Goal: Information Seeking & Learning: Learn about a topic

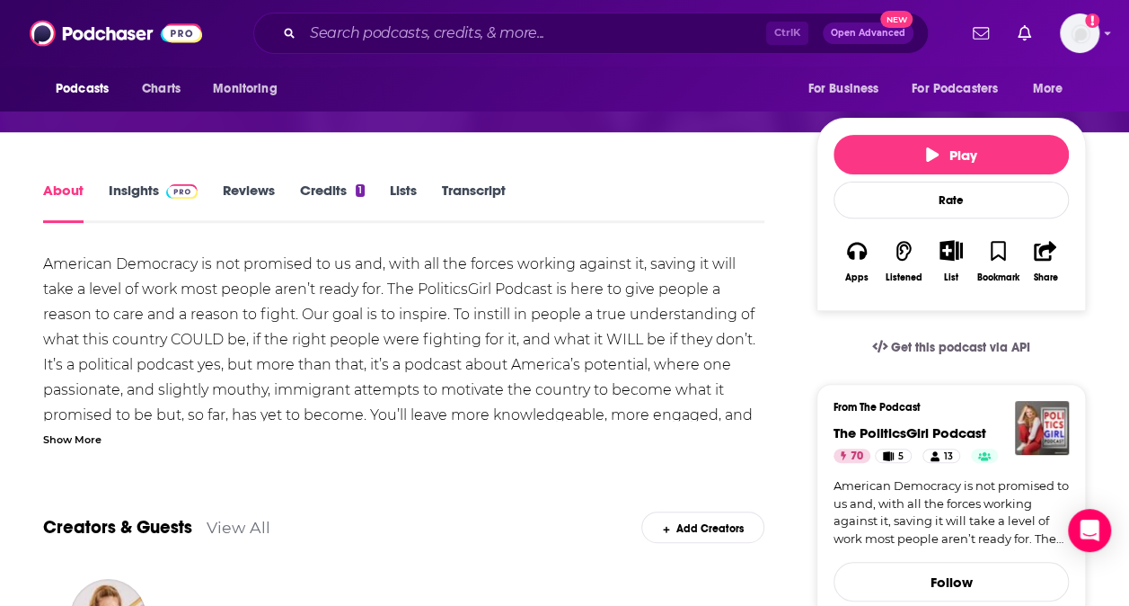
scroll to position [209, 0]
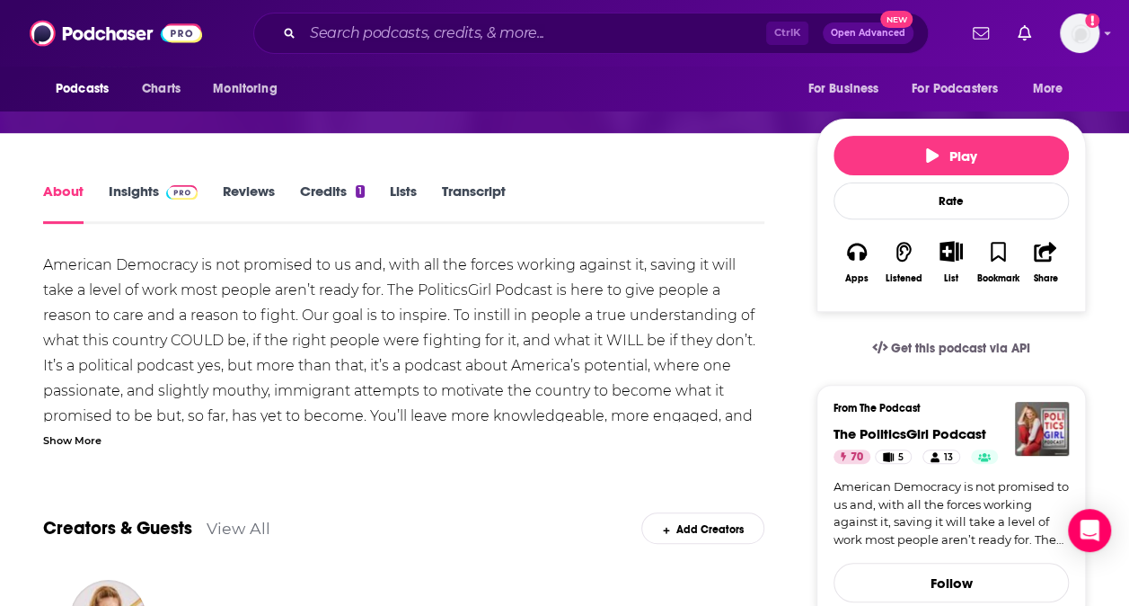
click at [159, 189] on span at bounding box center [178, 190] width 39 height 17
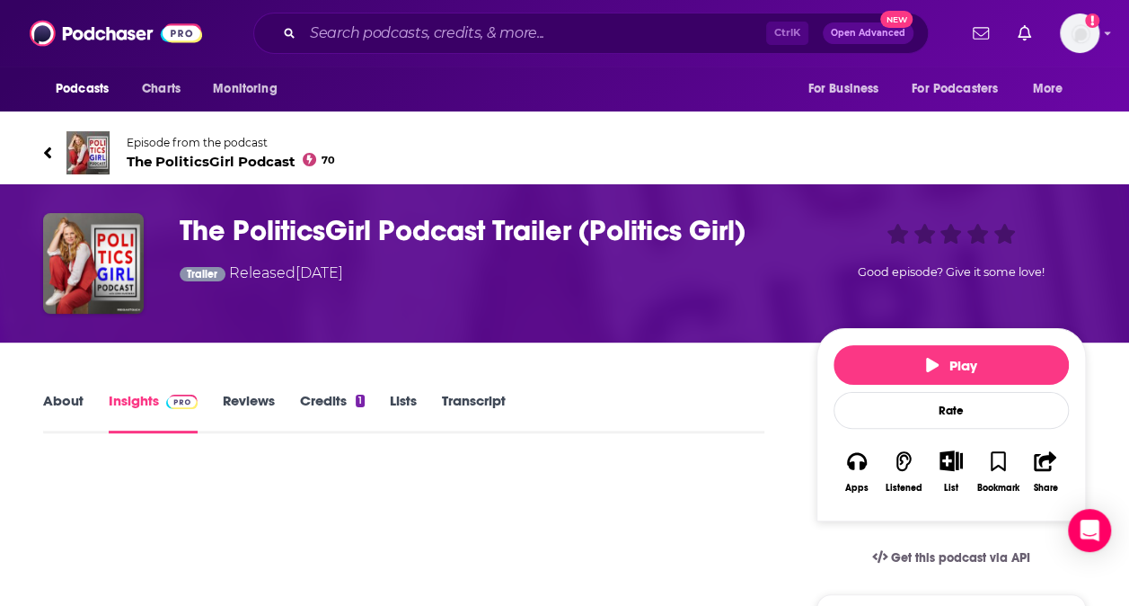
scroll to position [264, 0]
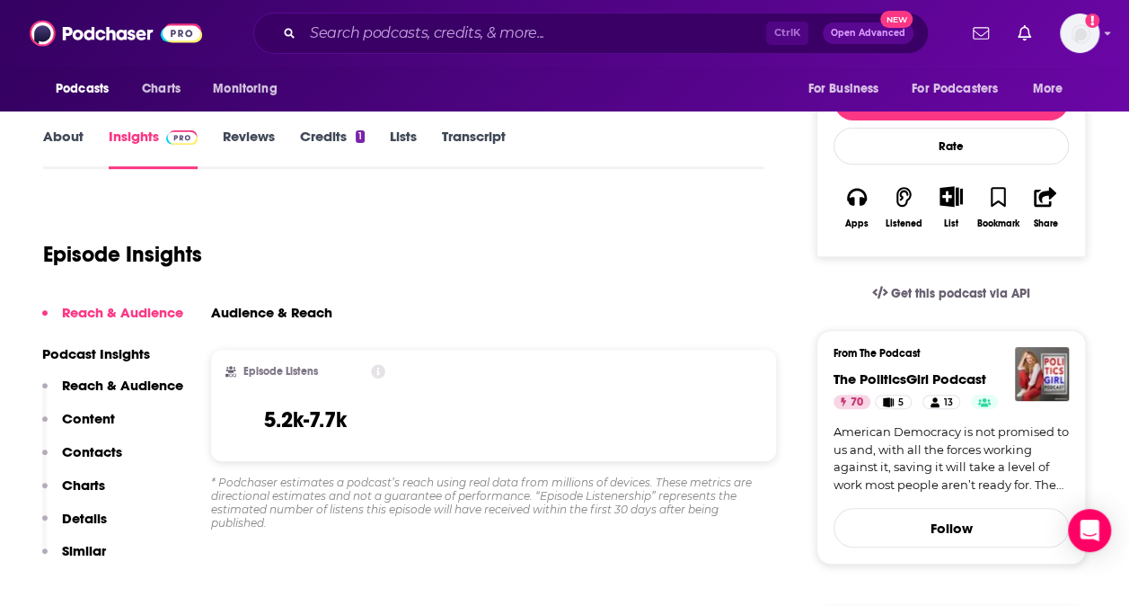
click at [72, 144] on link "About" at bounding box center [63, 148] width 40 height 41
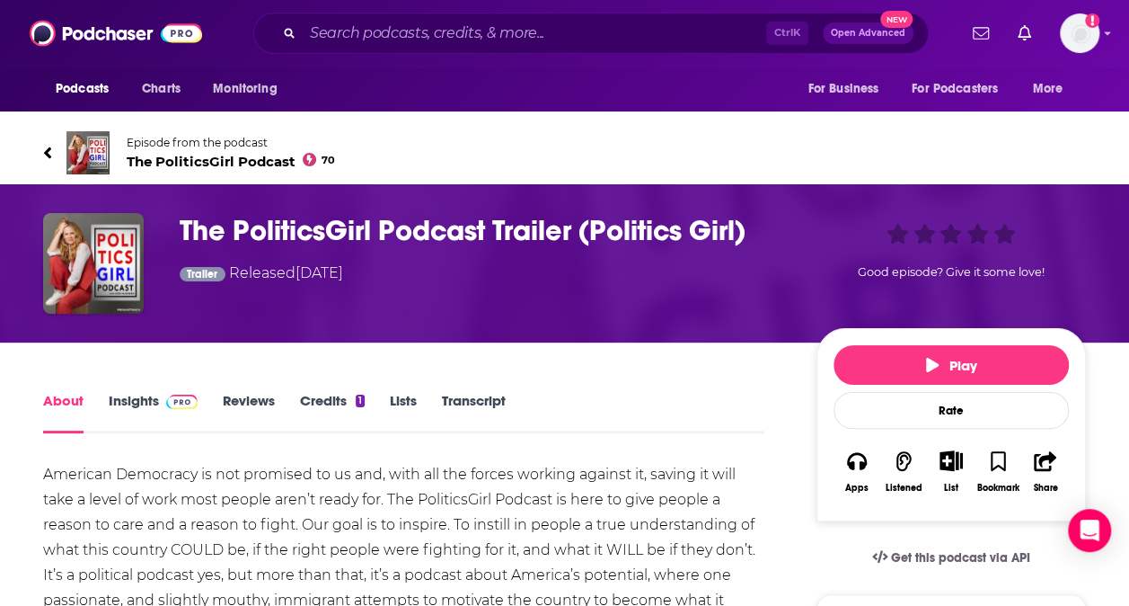
click at [246, 394] on link "Reviews" at bounding box center [249, 412] width 52 height 41
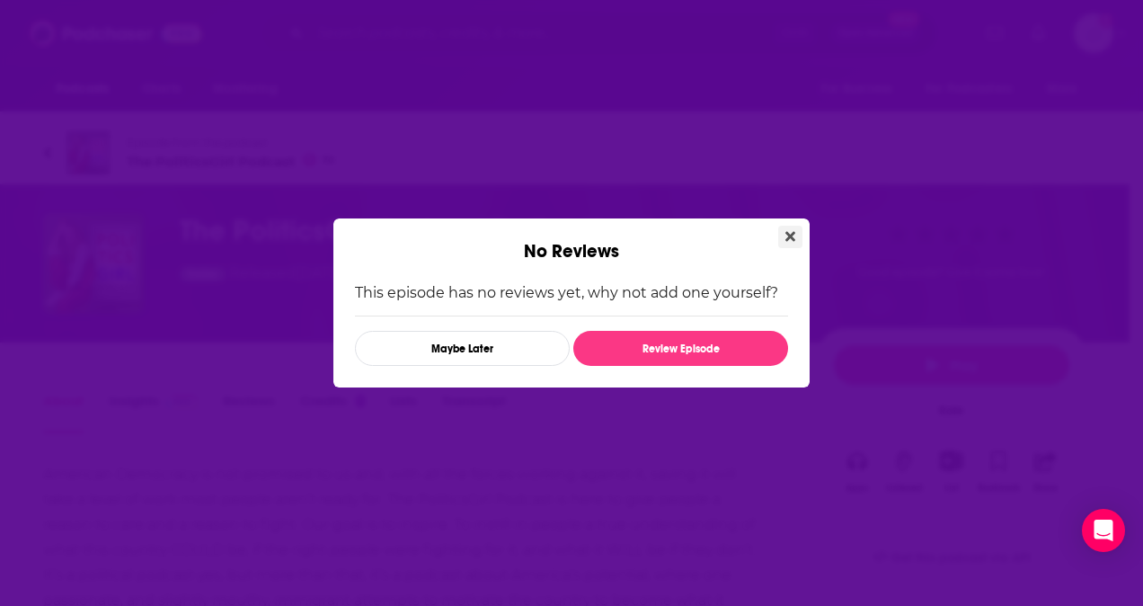
click at [788, 243] on icon "Close" at bounding box center [790, 236] width 10 height 14
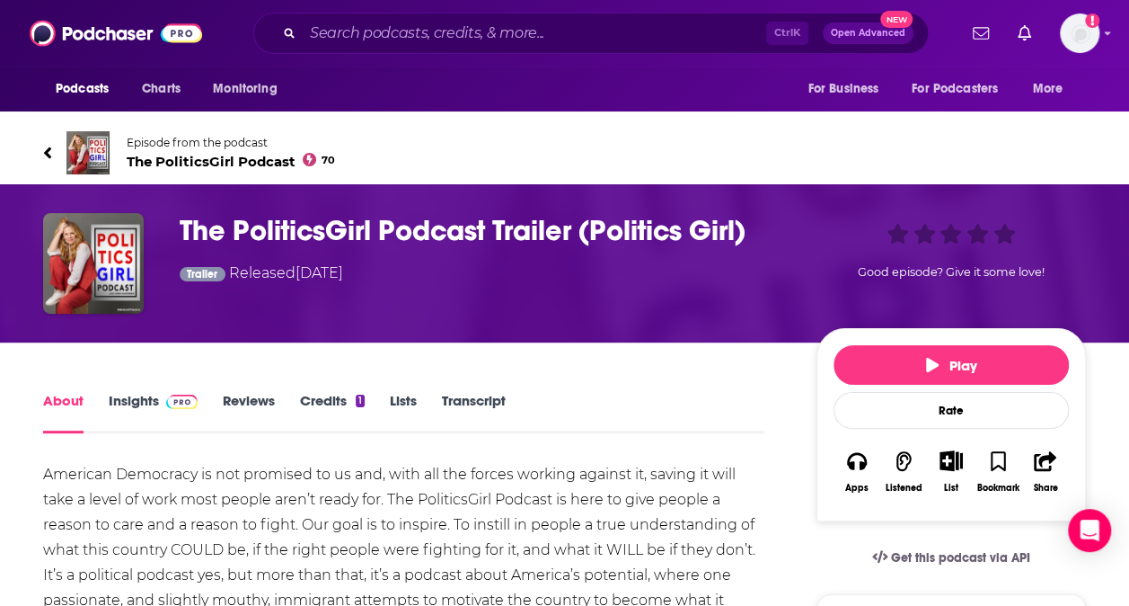
click at [473, 398] on link "Transcript" at bounding box center [474, 412] width 64 height 41
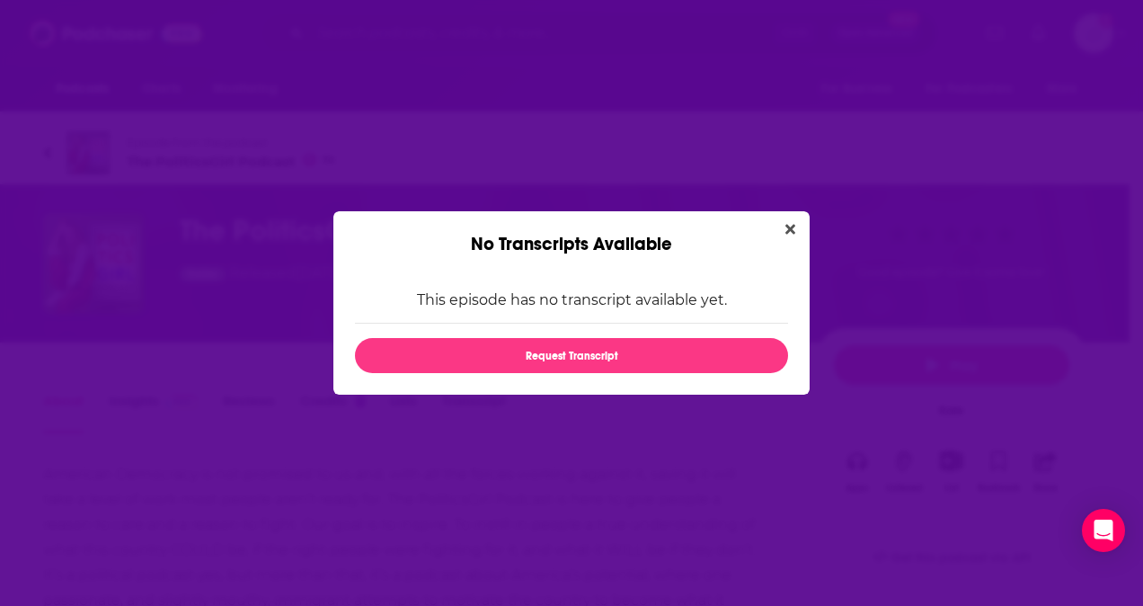
click at [790, 216] on div "No Transcripts Available" at bounding box center [571, 233] width 476 height 44
click at [783, 227] on button "Close" at bounding box center [790, 229] width 24 height 22
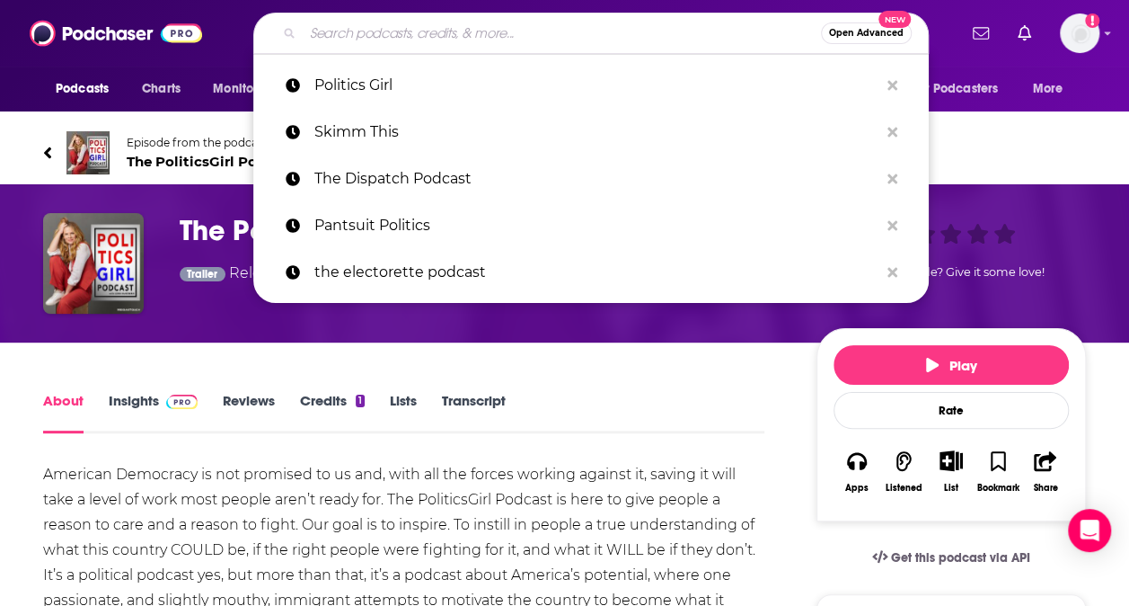
click at [323, 40] on input "Search podcasts, credits, & more..." at bounding box center [562, 33] width 518 height 29
paste input "Red Wine & Blue"
type input "Red Wine & Blue"
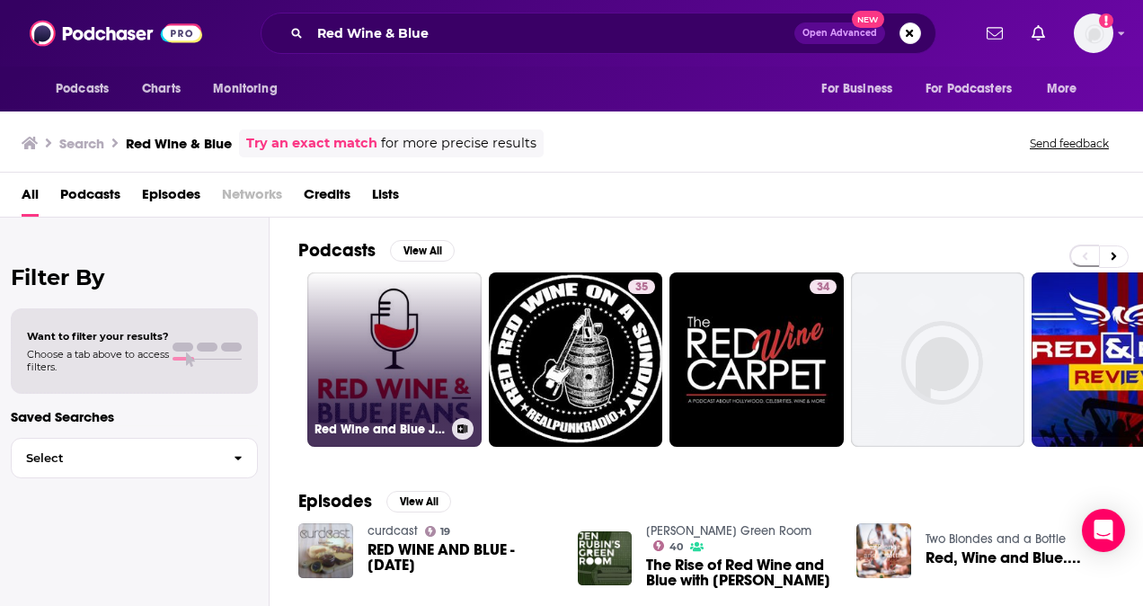
click at [429, 288] on link "Red Wine and Blue Jeans" at bounding box center [394, 359] width 174 height 174
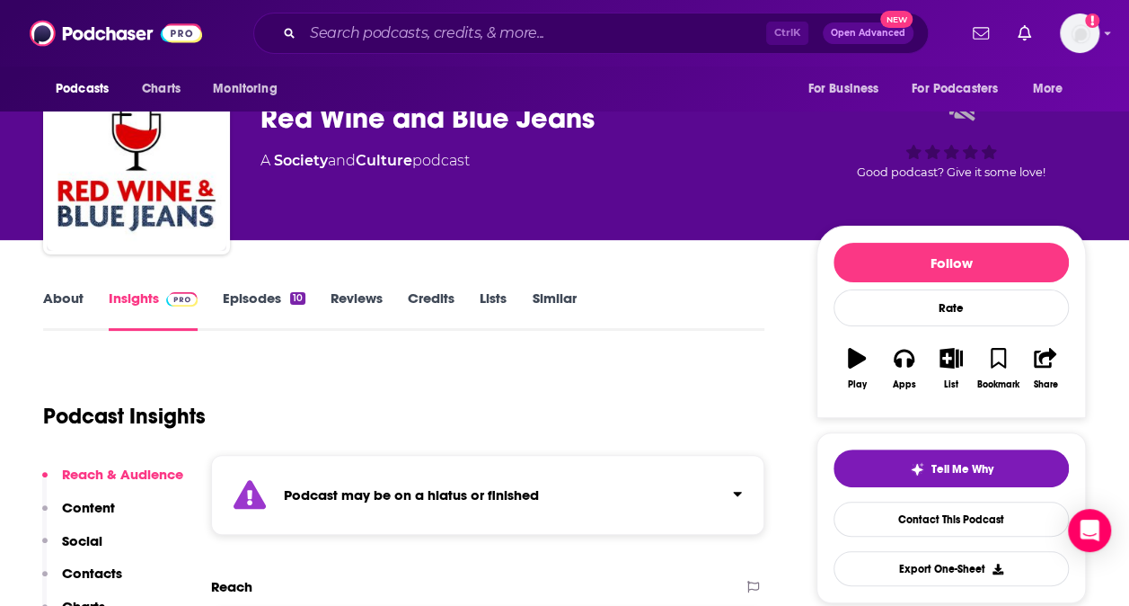
scroll to position [54, 0]
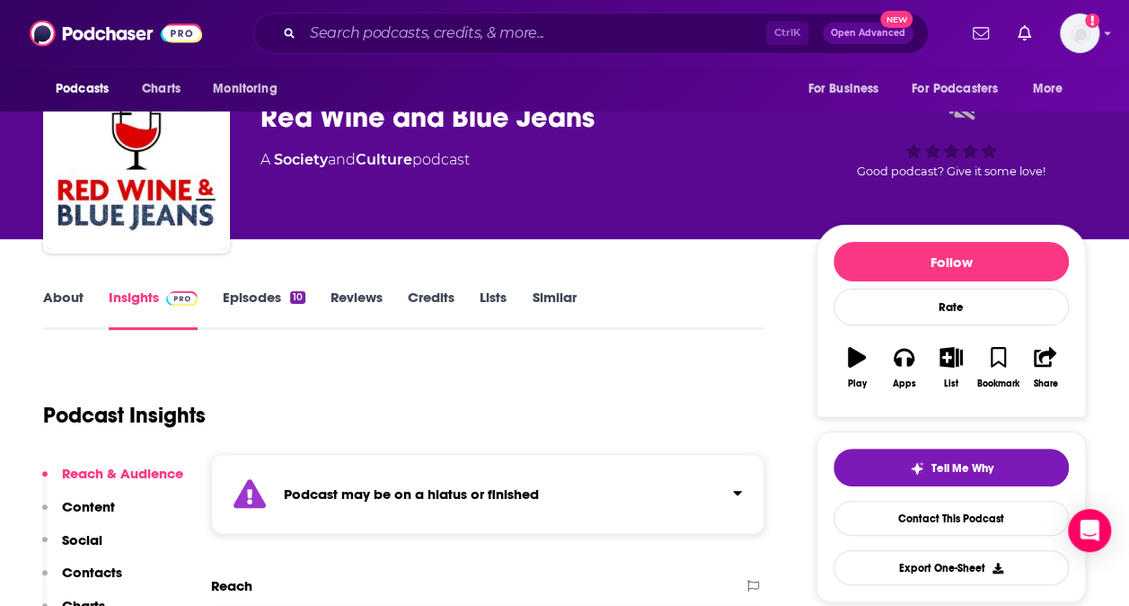
click at [420, 509] on div "Podcast may be on a hiatus or finished" at bounding box center [487, 494] width 553 height 80
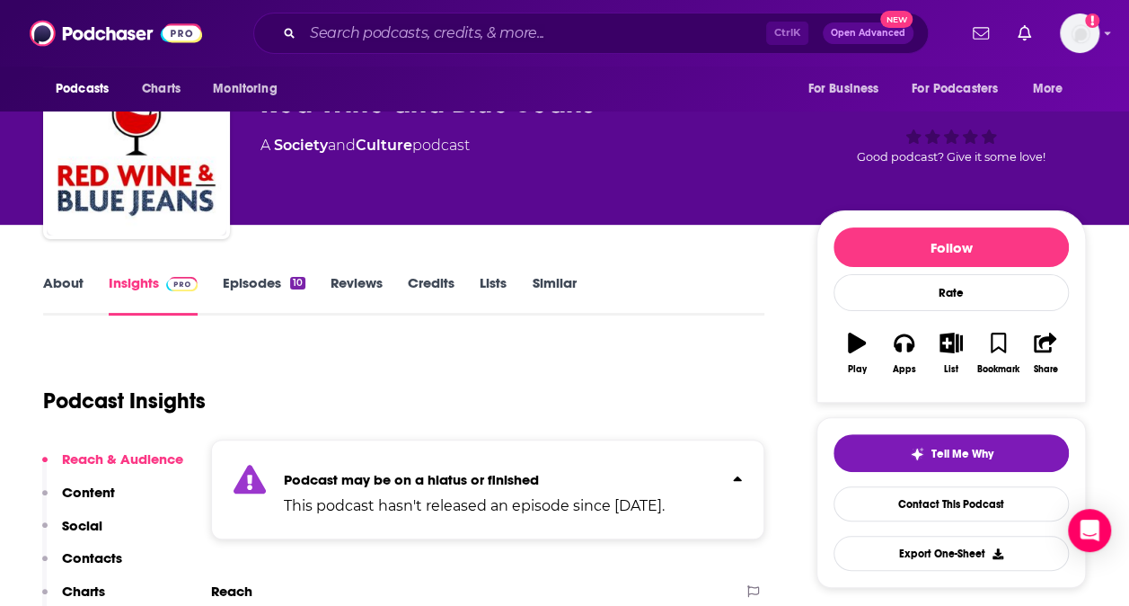
scroll to position [70, 0]
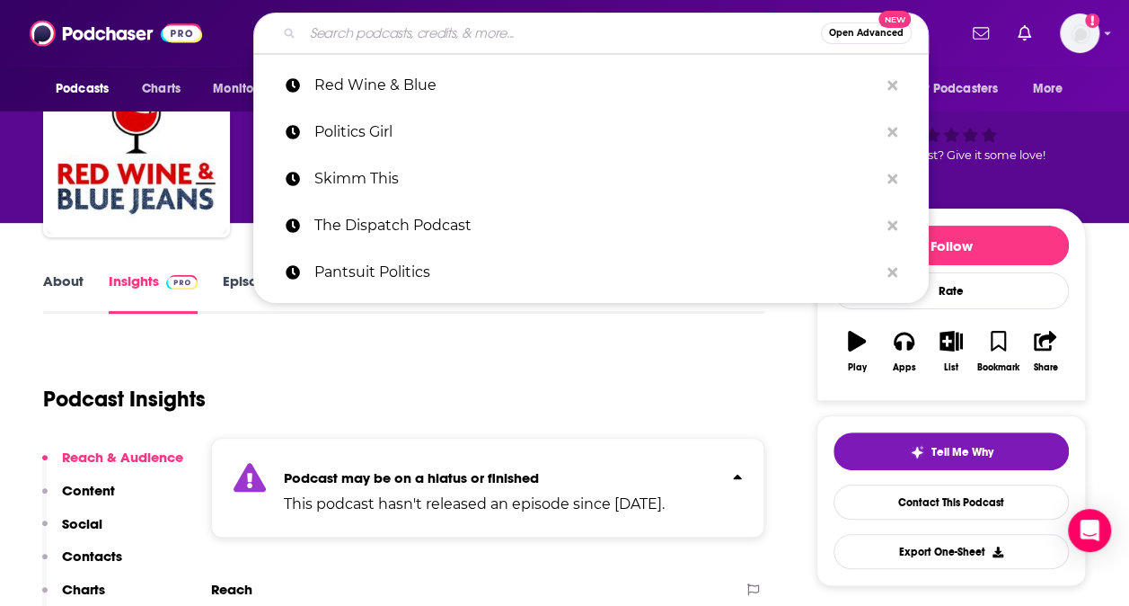
click at [379, 35] on input "Search podcasts, credits, & more..." at bounding box center [562, 33] width 518 height 29
paste input "Pod Save America"
type input "Pod Save America"
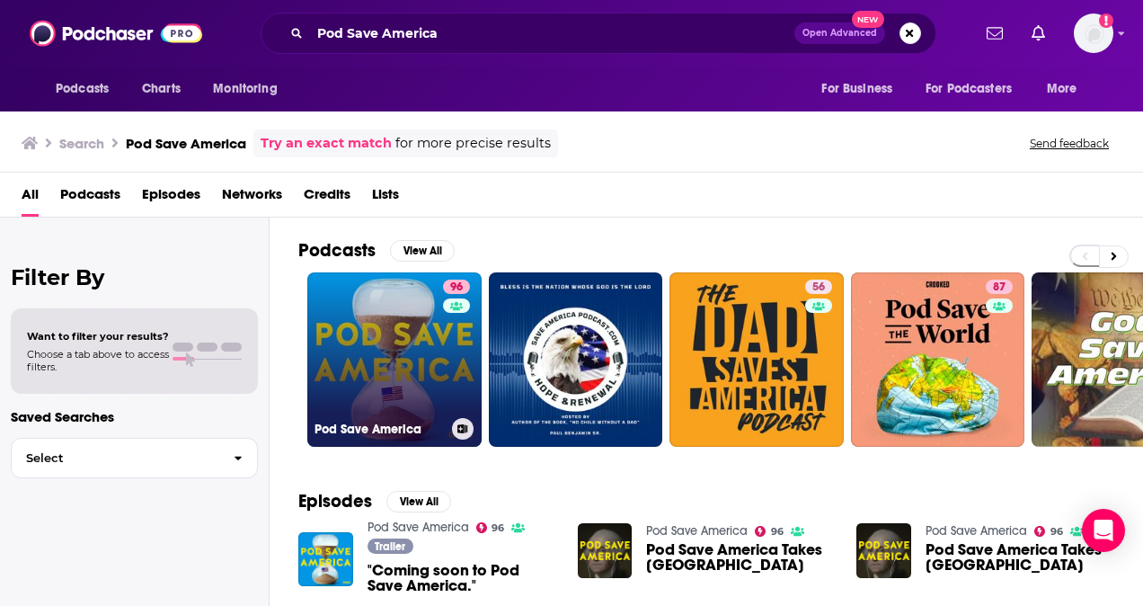
click at [439, 315] on link "96 Pod Save America" at bounding box center [394, 359] width 174 height 174
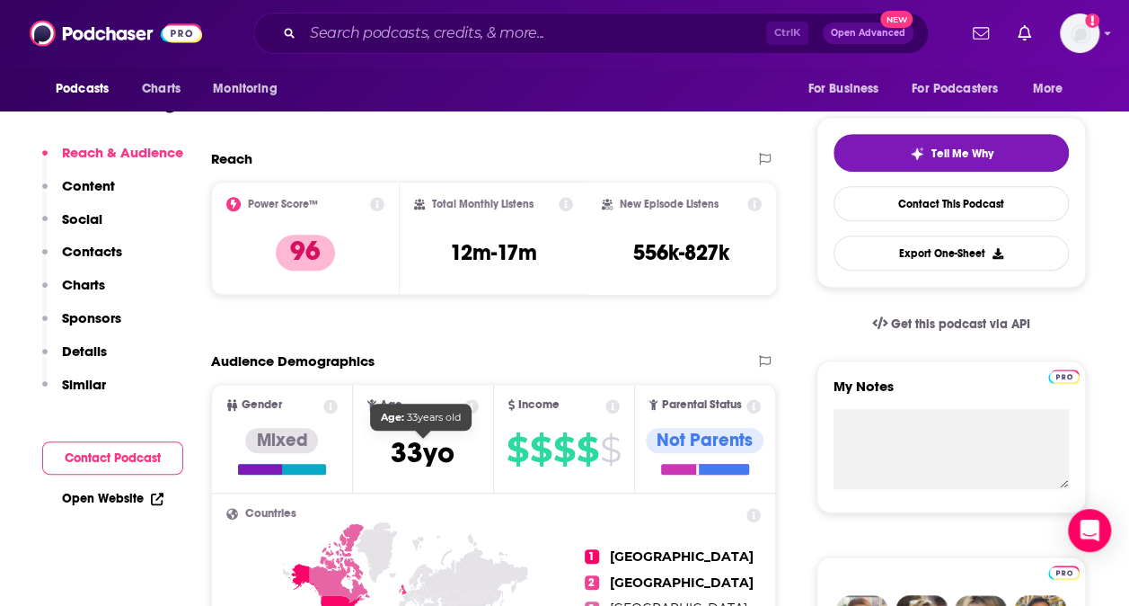
scroll to position [367, 0]
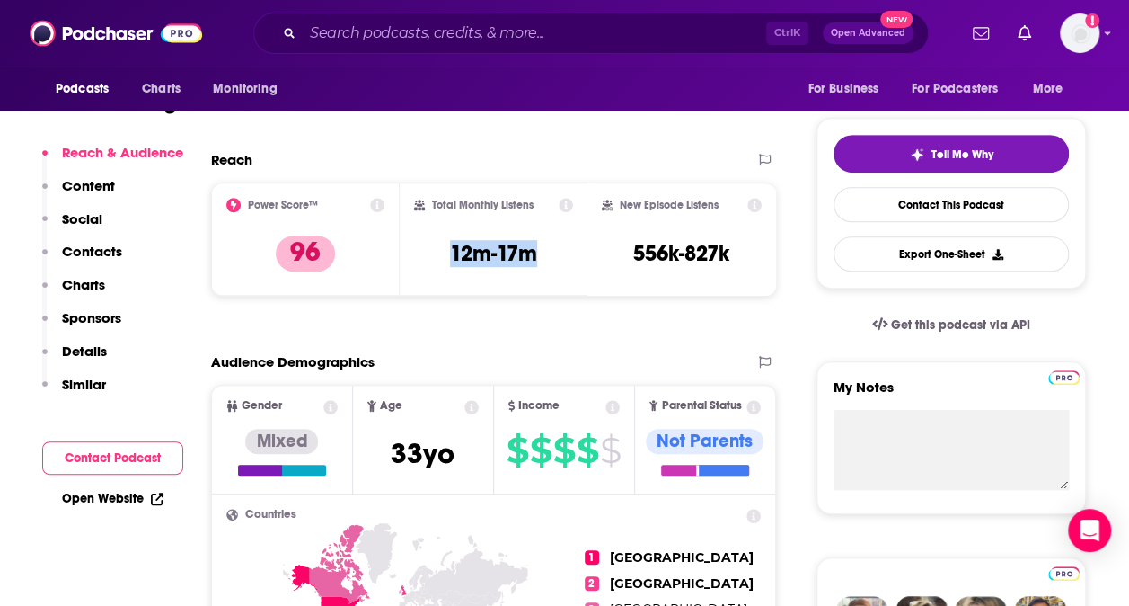
drag, startPoint x: 440, startPoint y: 269, endPoint x: 548, endPoint y: 265, distance: 107.9
click at [548, 265] on div "Total Monthly Listens 12m-17m" at bounding box center [494, 239] width 160 height 83
copy h3 "12m-17m"
click at [403, 42] on input "Search podcasts, credits, & more..." at bounding box center [535, 33] width 464 height 29
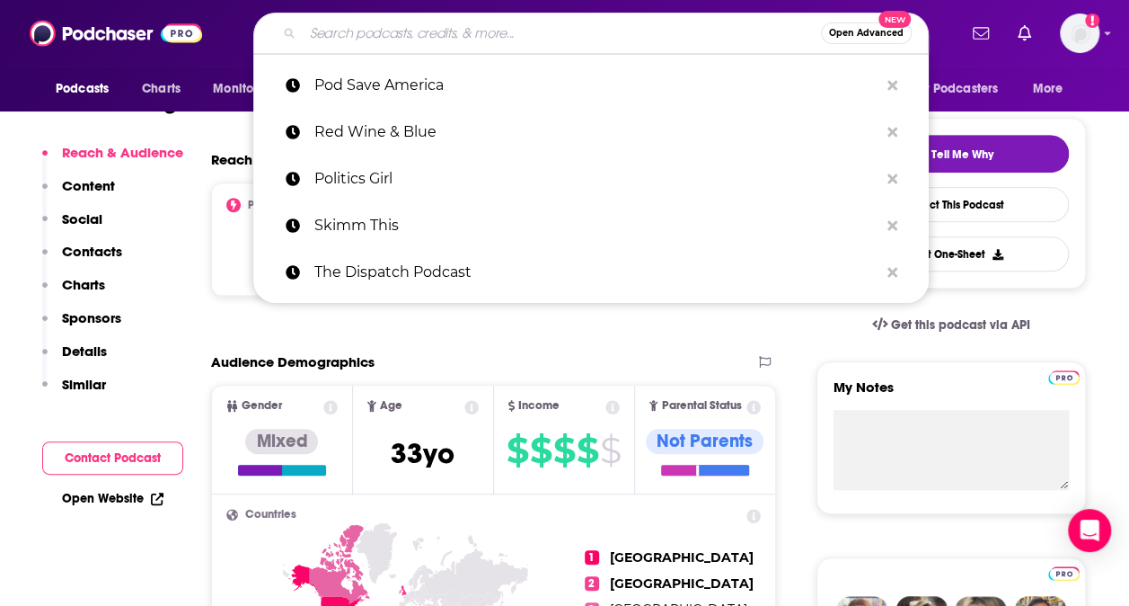
paste input "[PERSON_NAME][GEOGRAPHIC_DATA]: Sorry Not Sorry"
type input "[PERSON_NAME][GEOGRAPHIC_DATA]: Sorry Not Sorry"
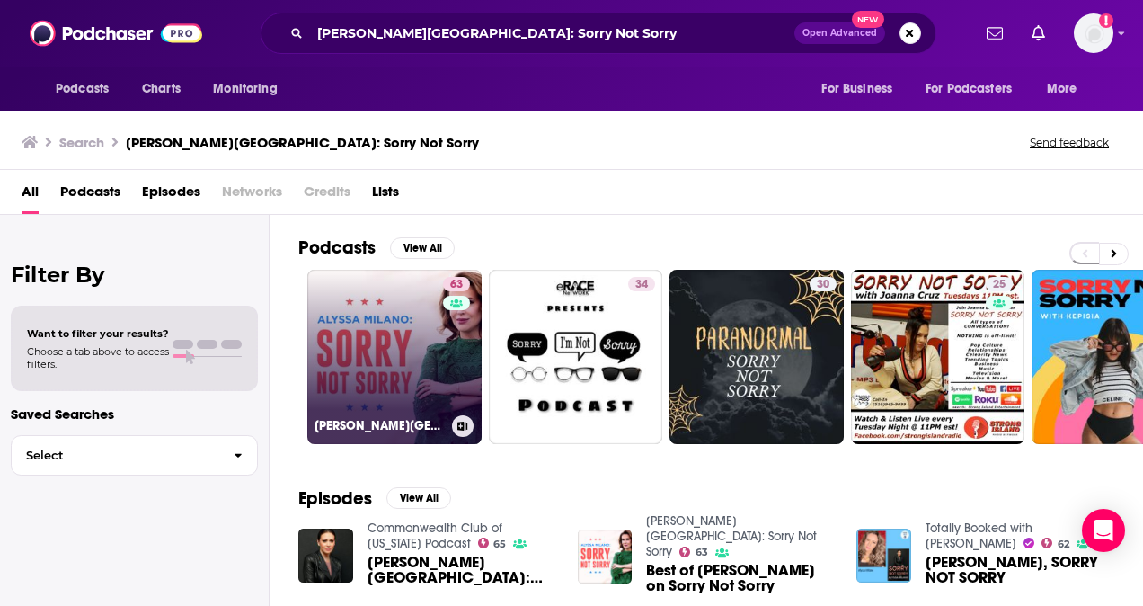
click at [438, 347] on link "63 [PERSON_NAME][GEOGRAPHIC_DATA]: Sorry Not Sorry" at bounding box center [394, 357] width 174 height 174
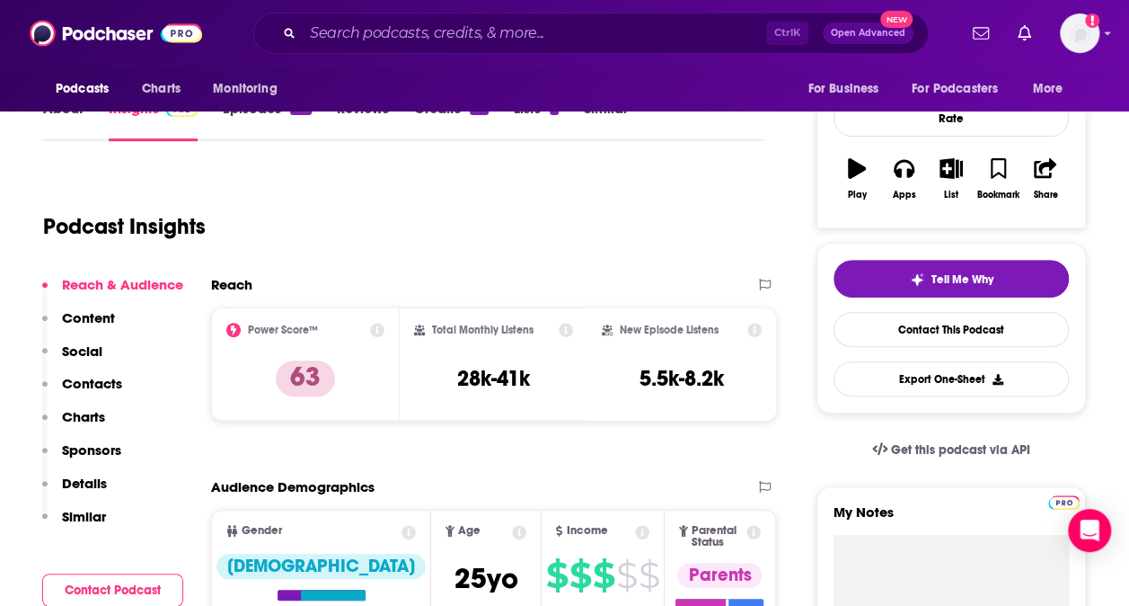
scroll to position [243, 0]
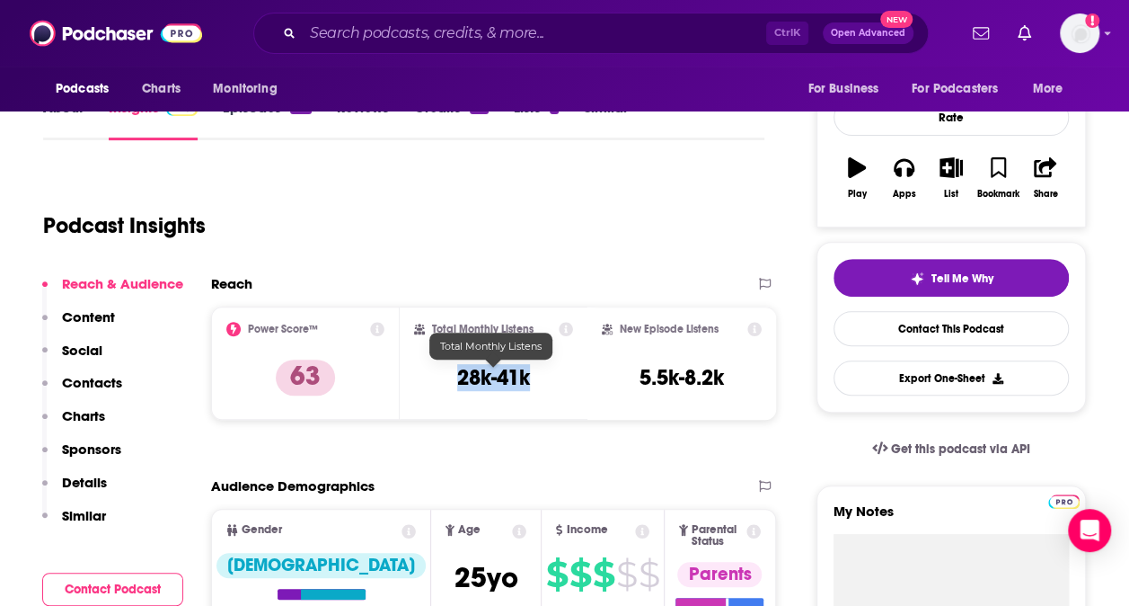
drag, startPoint x: 438, startPoint y: 383, endPoint x: 535, endPoint y: 375, distance: 97.4
click at [535, 375] on div "Total Monthly Listens 28k-41k" at bounding box center [494, 363] width 160 height 83
copy h3 "28k-41k"
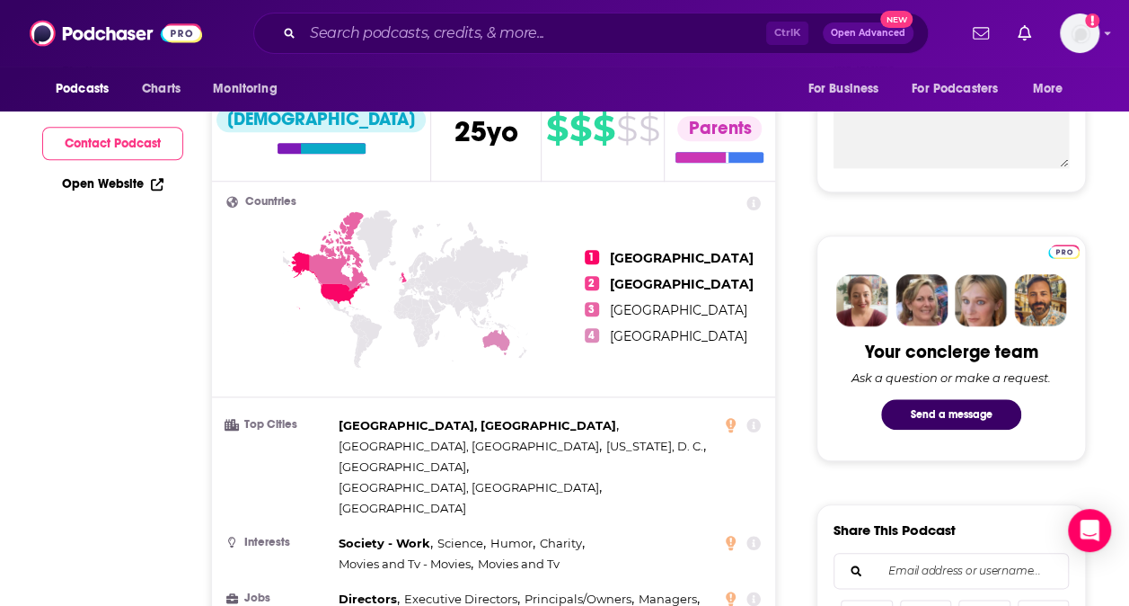
scroll to position [0, 0]
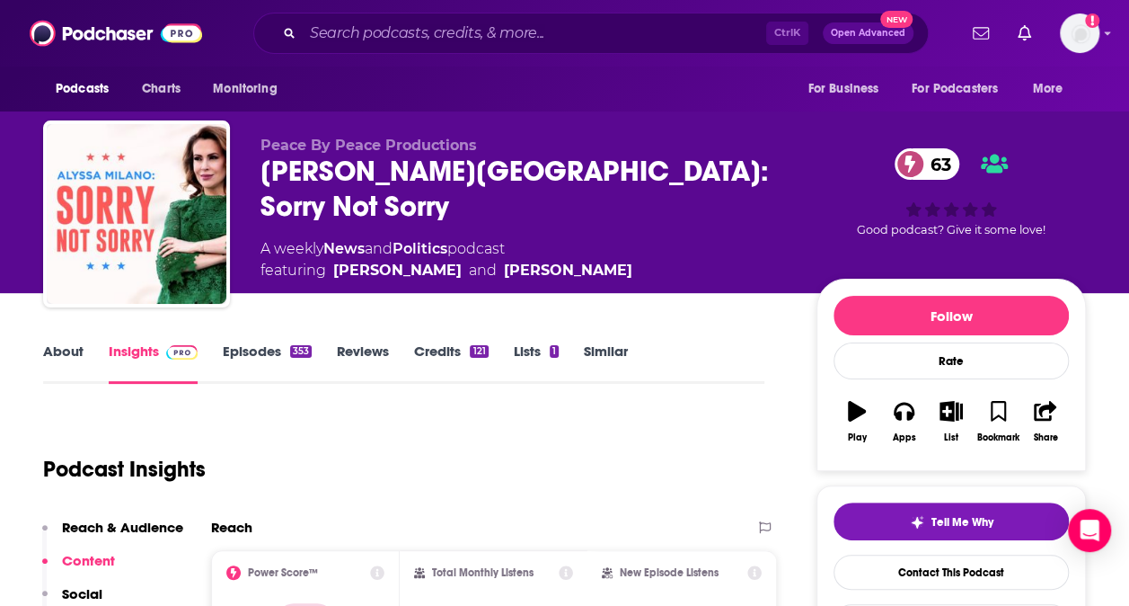
click at [255, 343] on link "Episodes 353" at bounding box center [267, 362] width 89 height 41
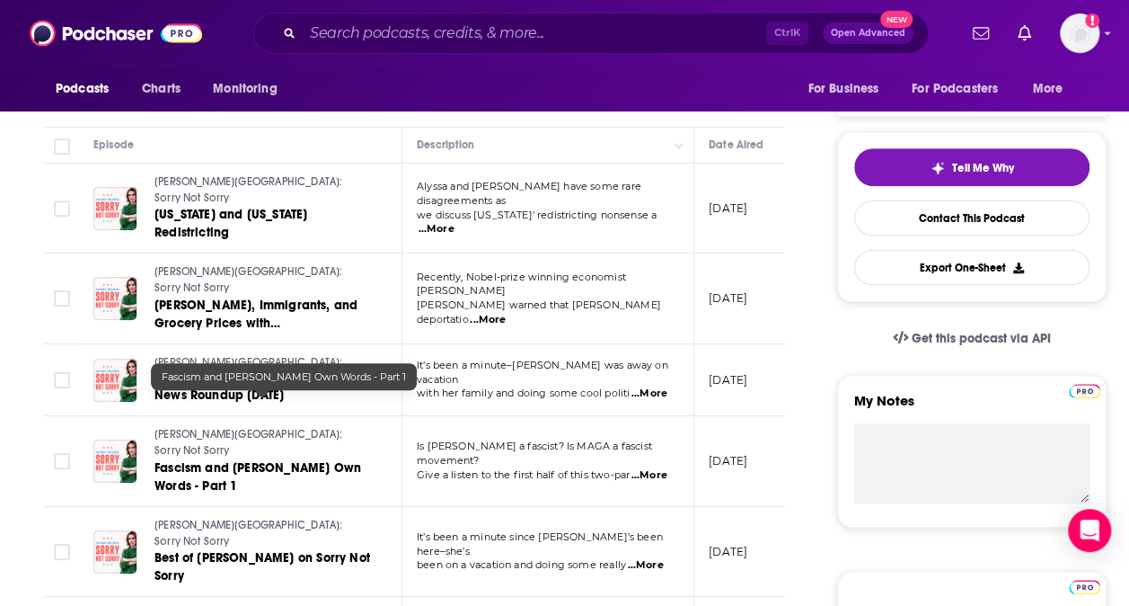
scroll to position [527, 0]
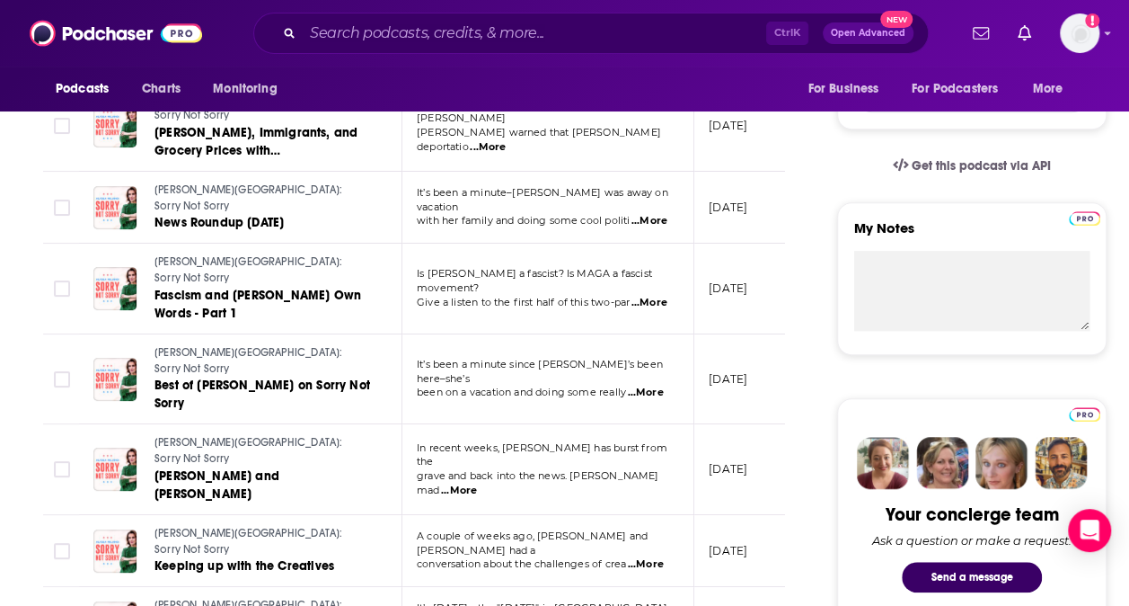
click at [477, 483] on span "...More" at bounding box center [459, 490] width 36 height 14
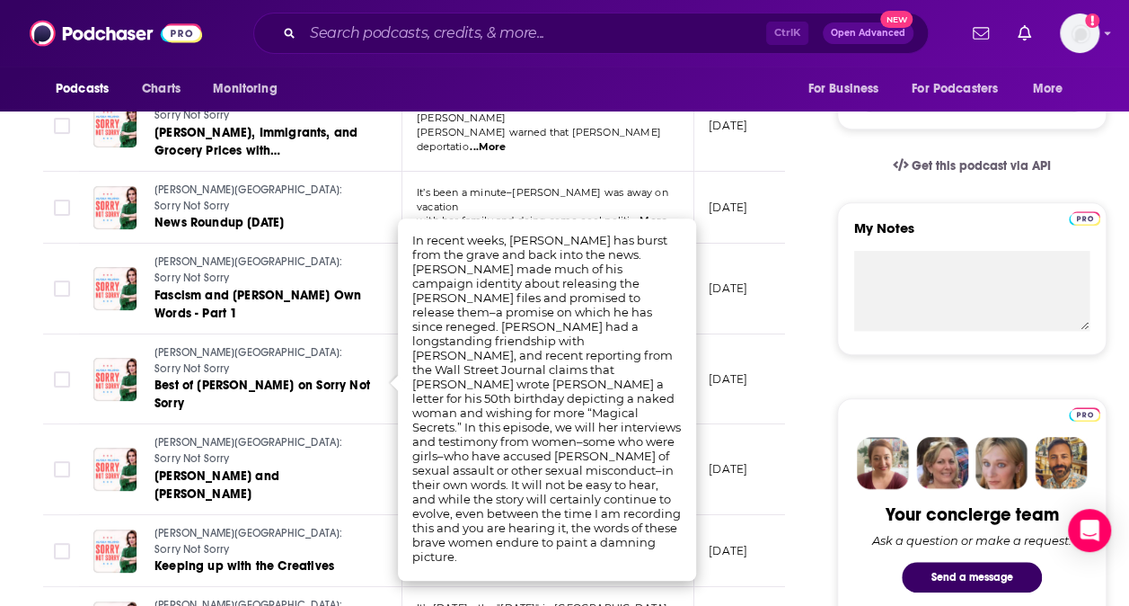
scroll to position [535, 0]
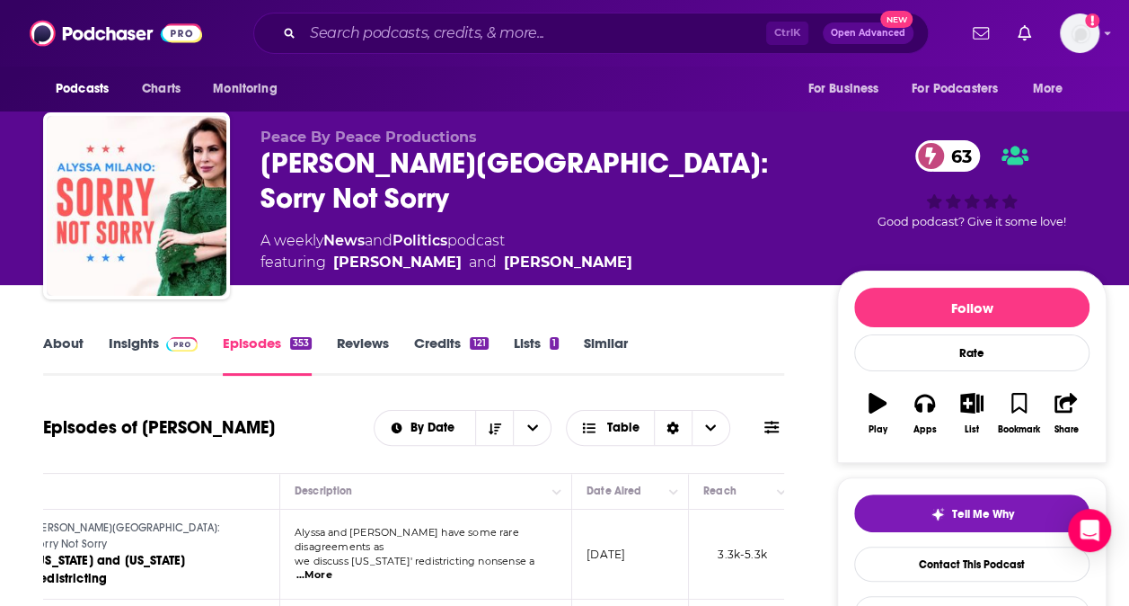
scroll to position [0, 0]
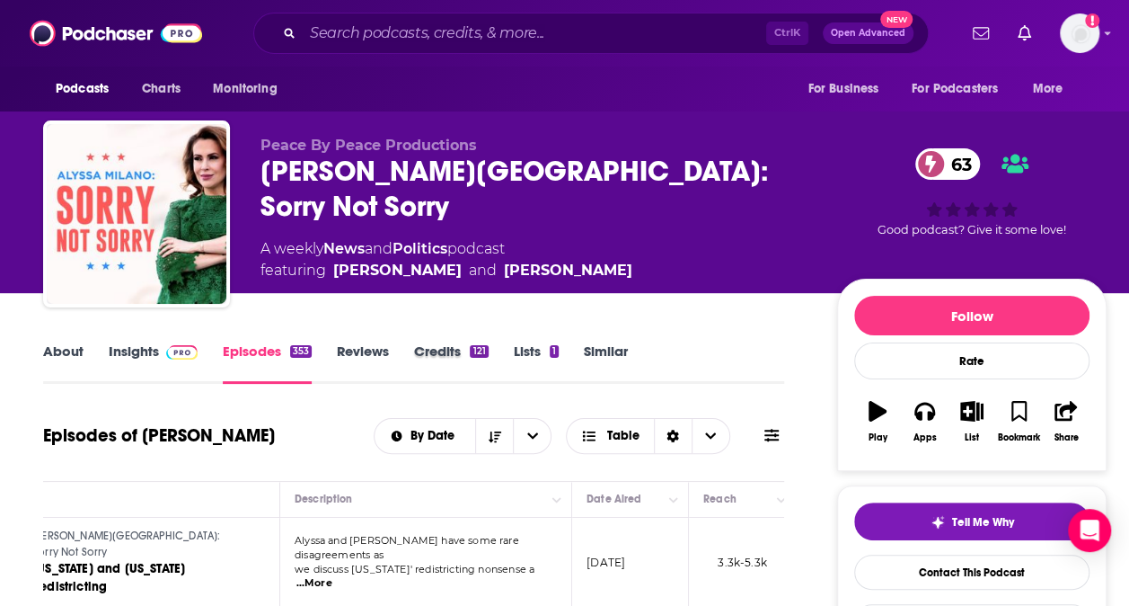
click at [507, 343] on div "Credits 121" at bounding box center [463, 362] width 99 height 41
